Goal: Transaction & Acquisition: Purchase product/service

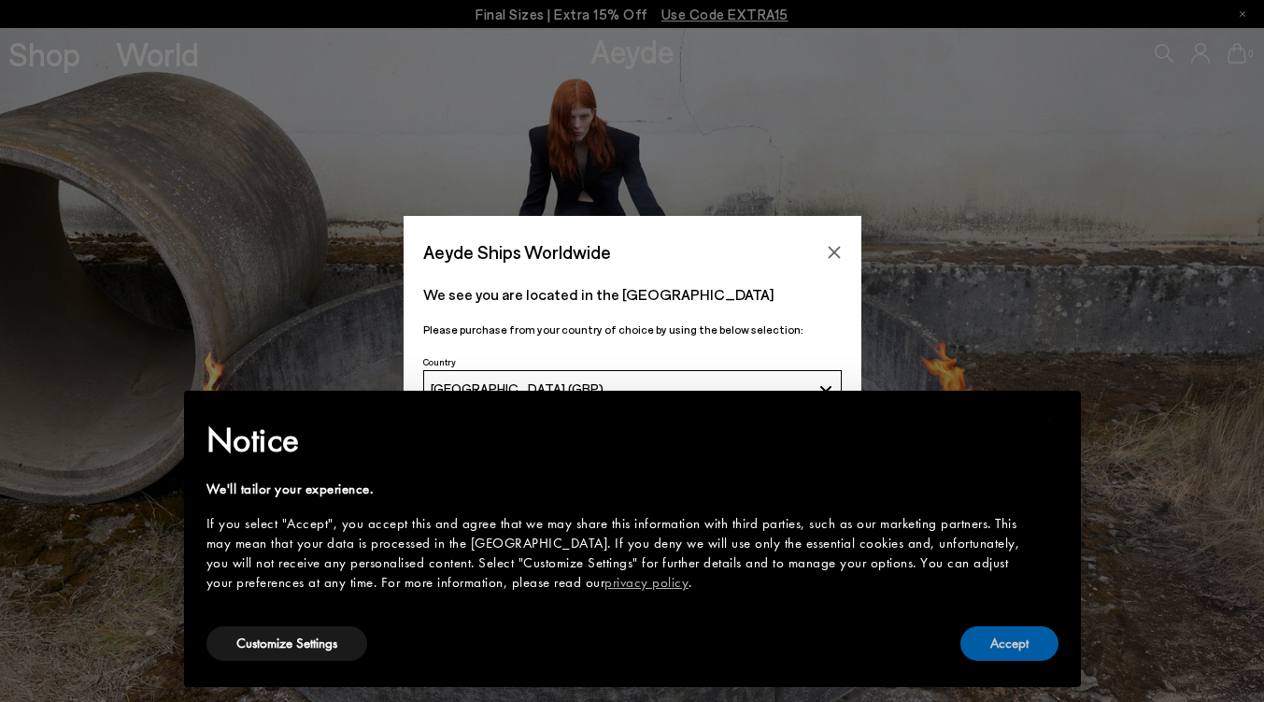
click at [1004, 646] on button "Accept" at bounding box center [1009, 643] width 98 height 35
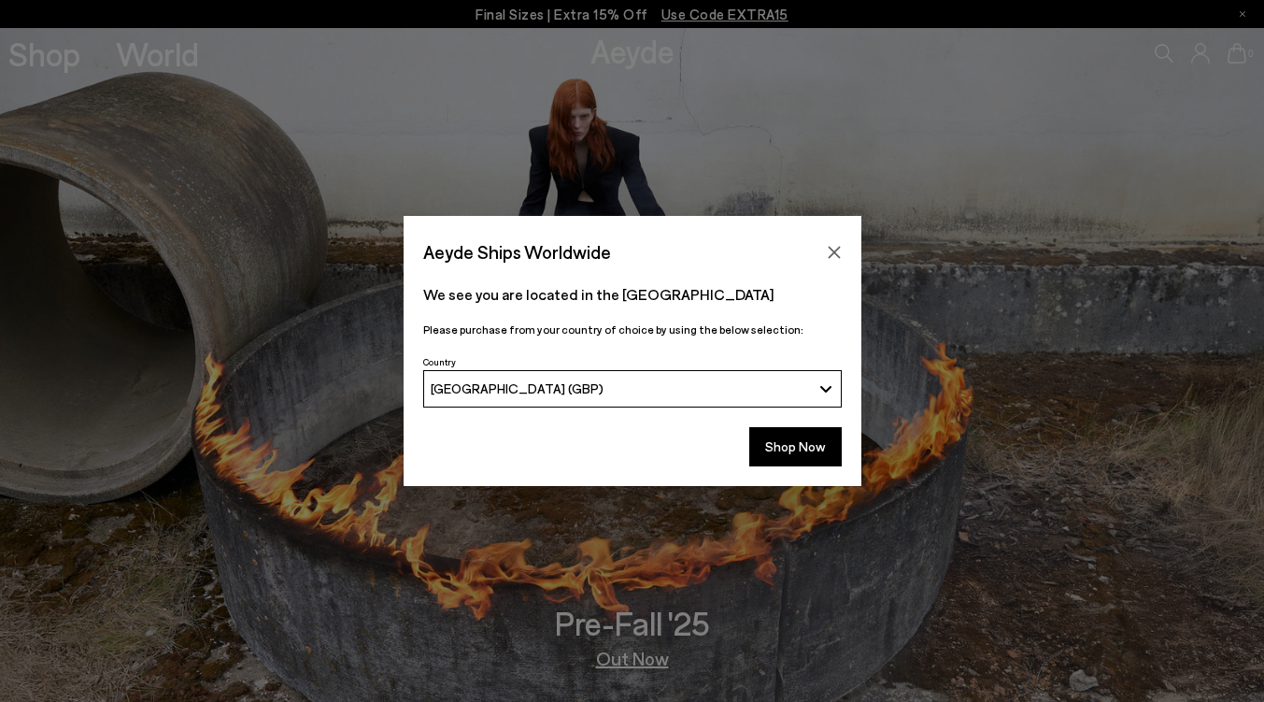
click at [788, 444] on button "Shop Now" at bounding box center [795, 446] width 92 height 39
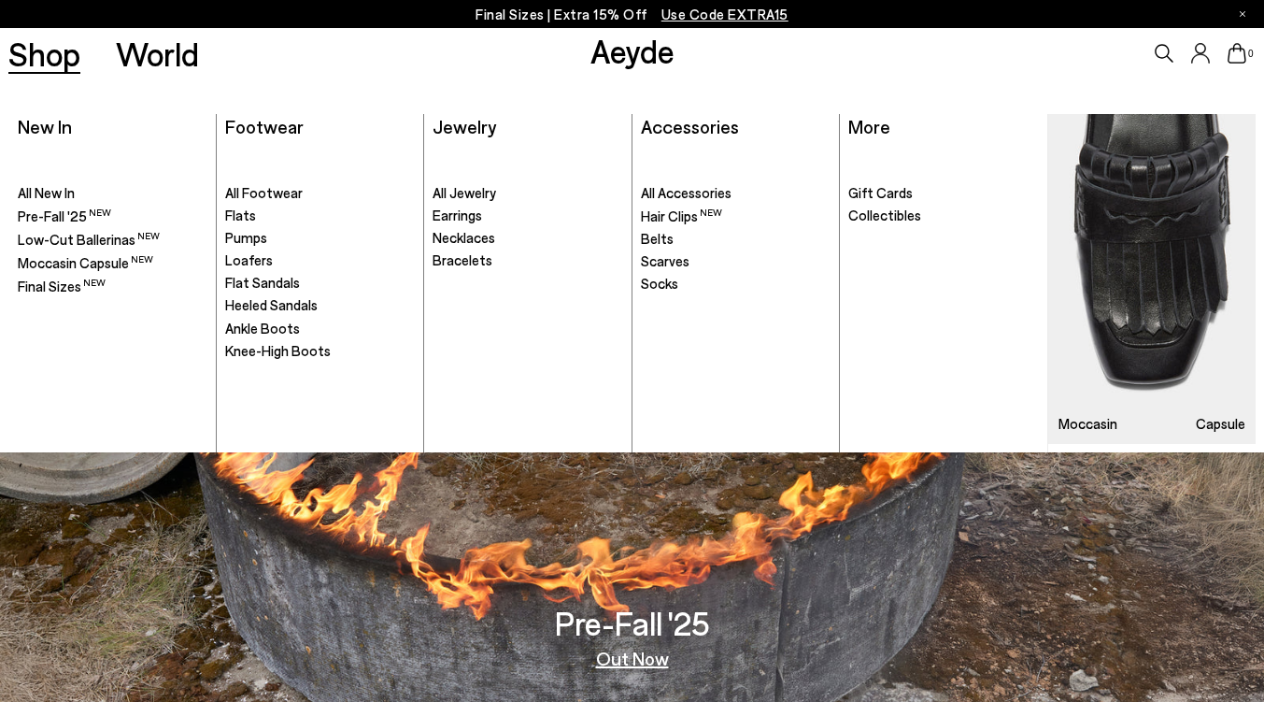
click at [247, 237] on span "Pumps" at bounding box center [246, 237] width 42 height 17
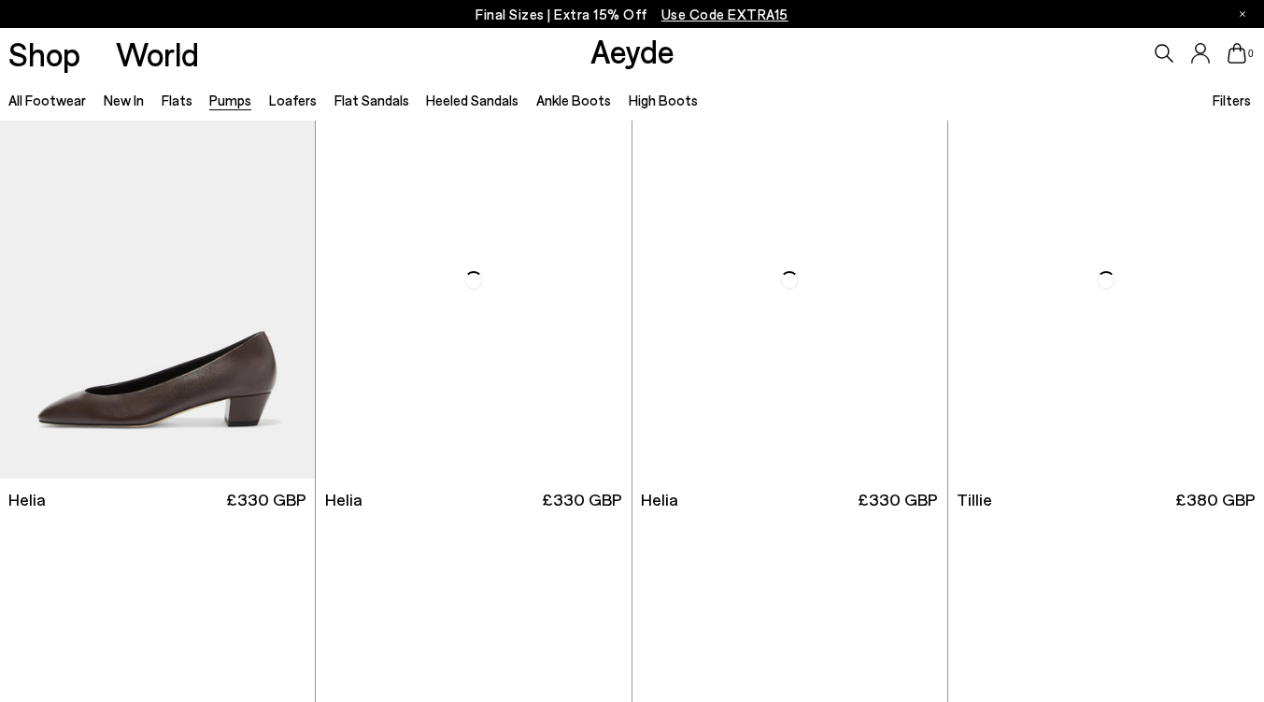
scroll to position [1059, 0]
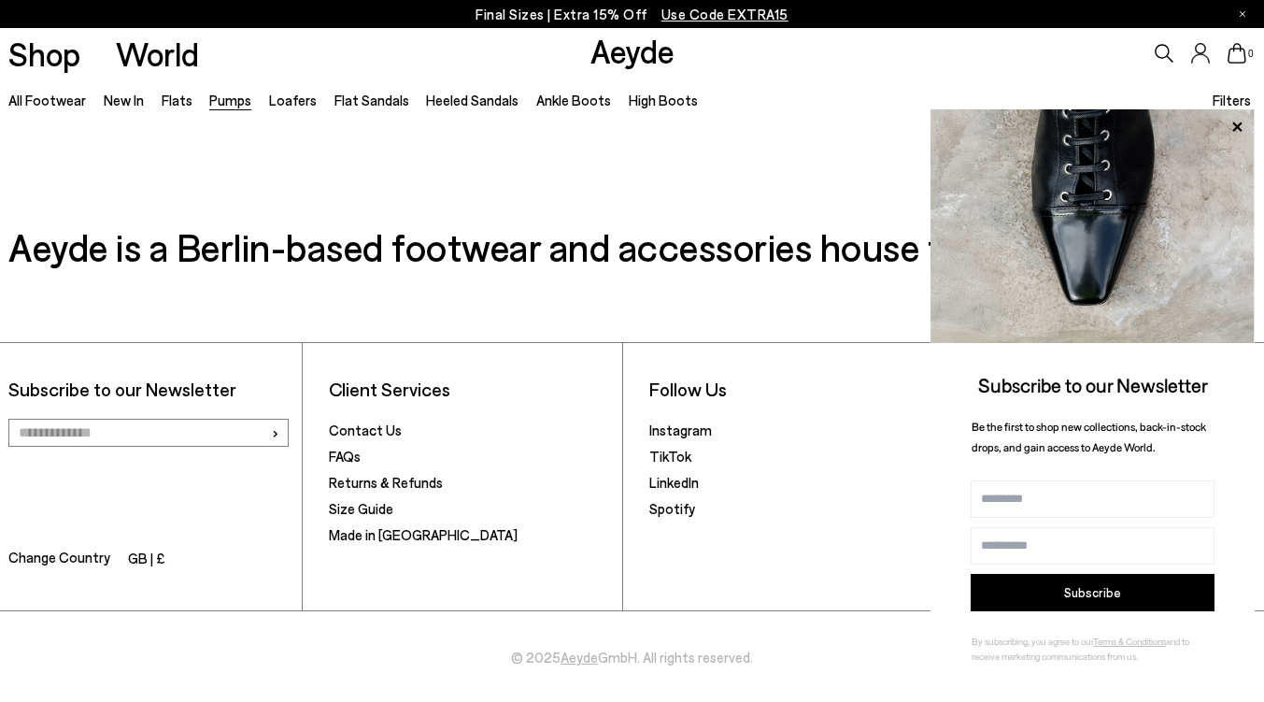
scroll to position [7890, 0]
click at [1241, 126] on icon at bounding box center [1237, 127] width 24 height 24
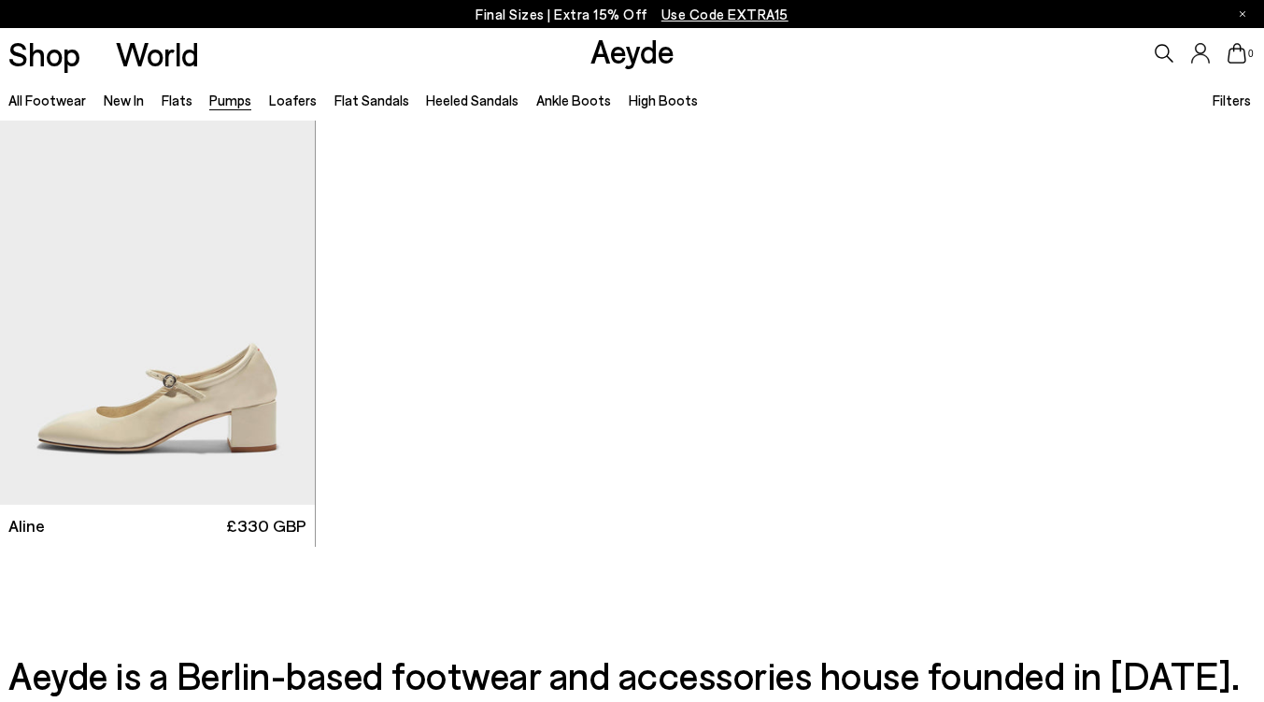
scroll to position [6762, 0]
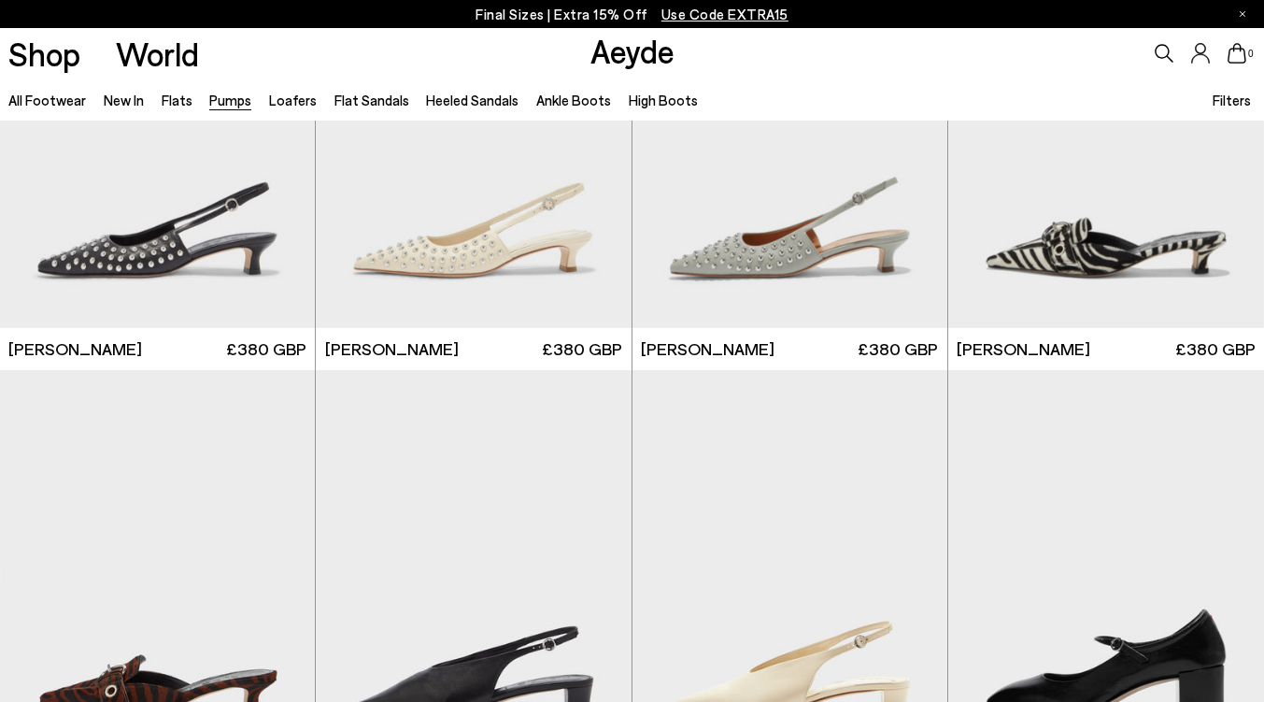
click at [1161, 51] on icon at bounding box center [1164, 53] width 19 height 19
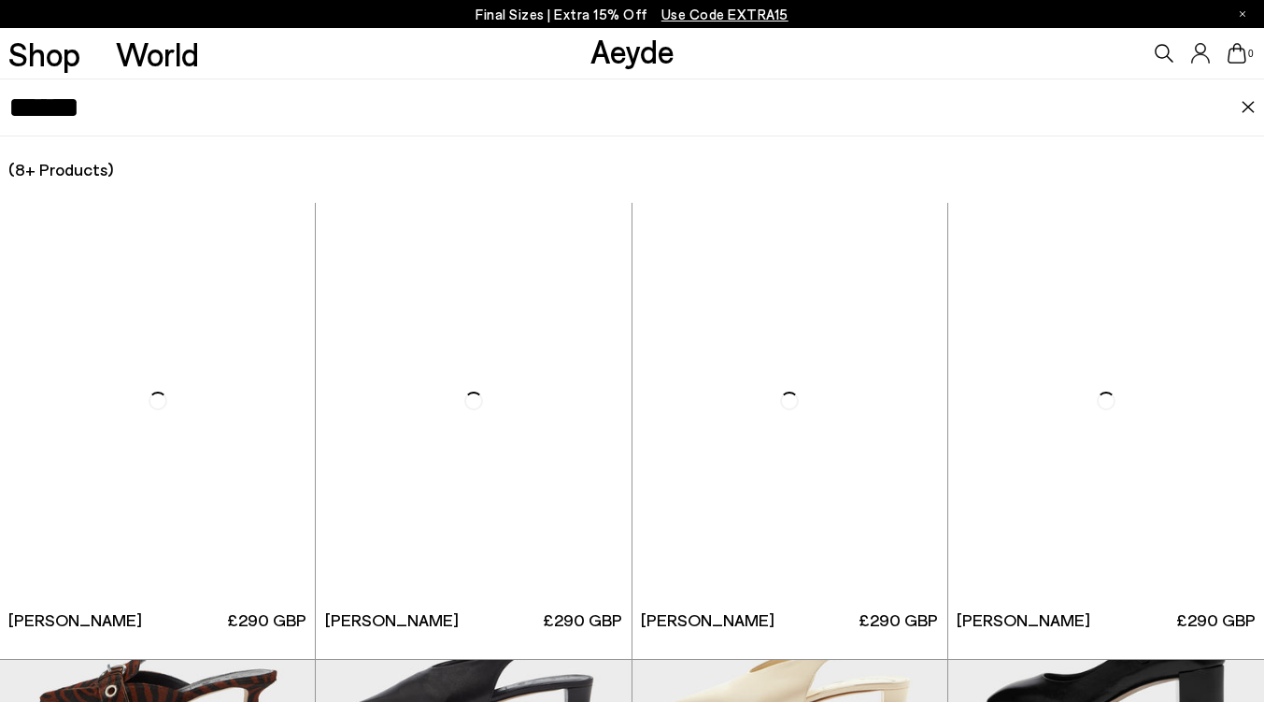
type input "******"
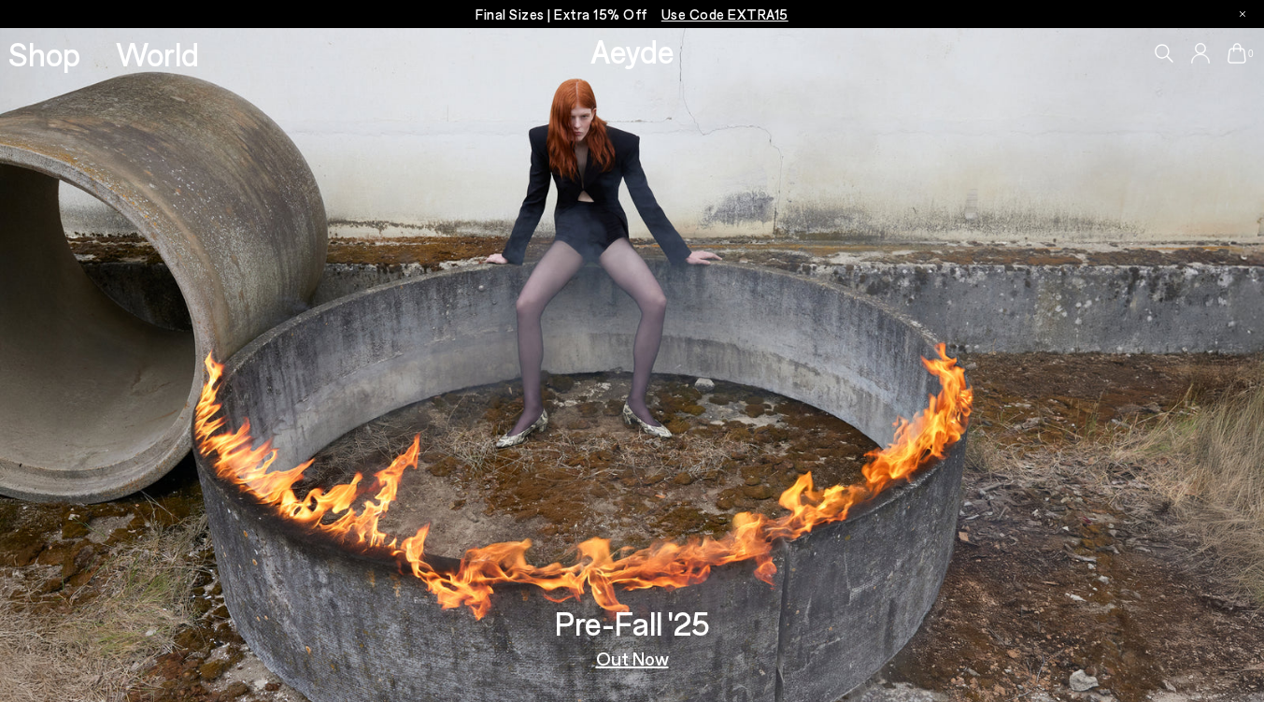
click at [1160, 46] on icon at bounding box center [1165, 53] width 19 height 19
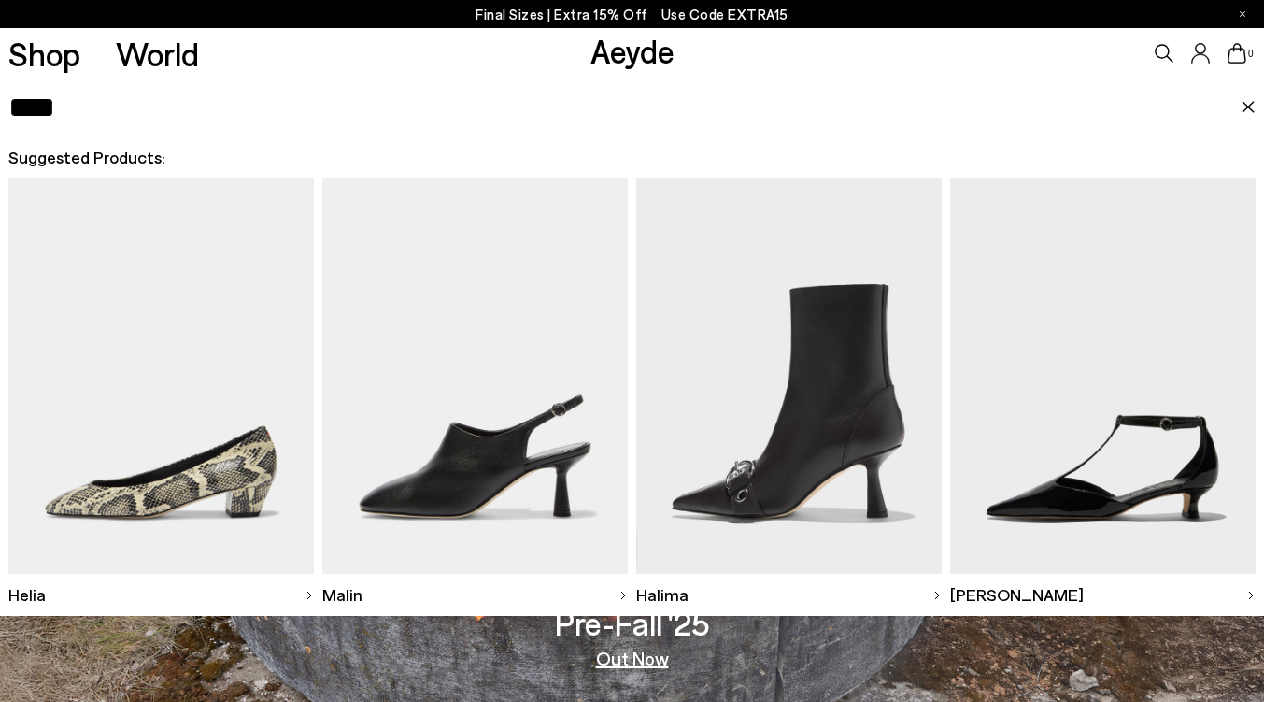
type input "*****"
